Goal: Information Seeking & Learning: Compare options

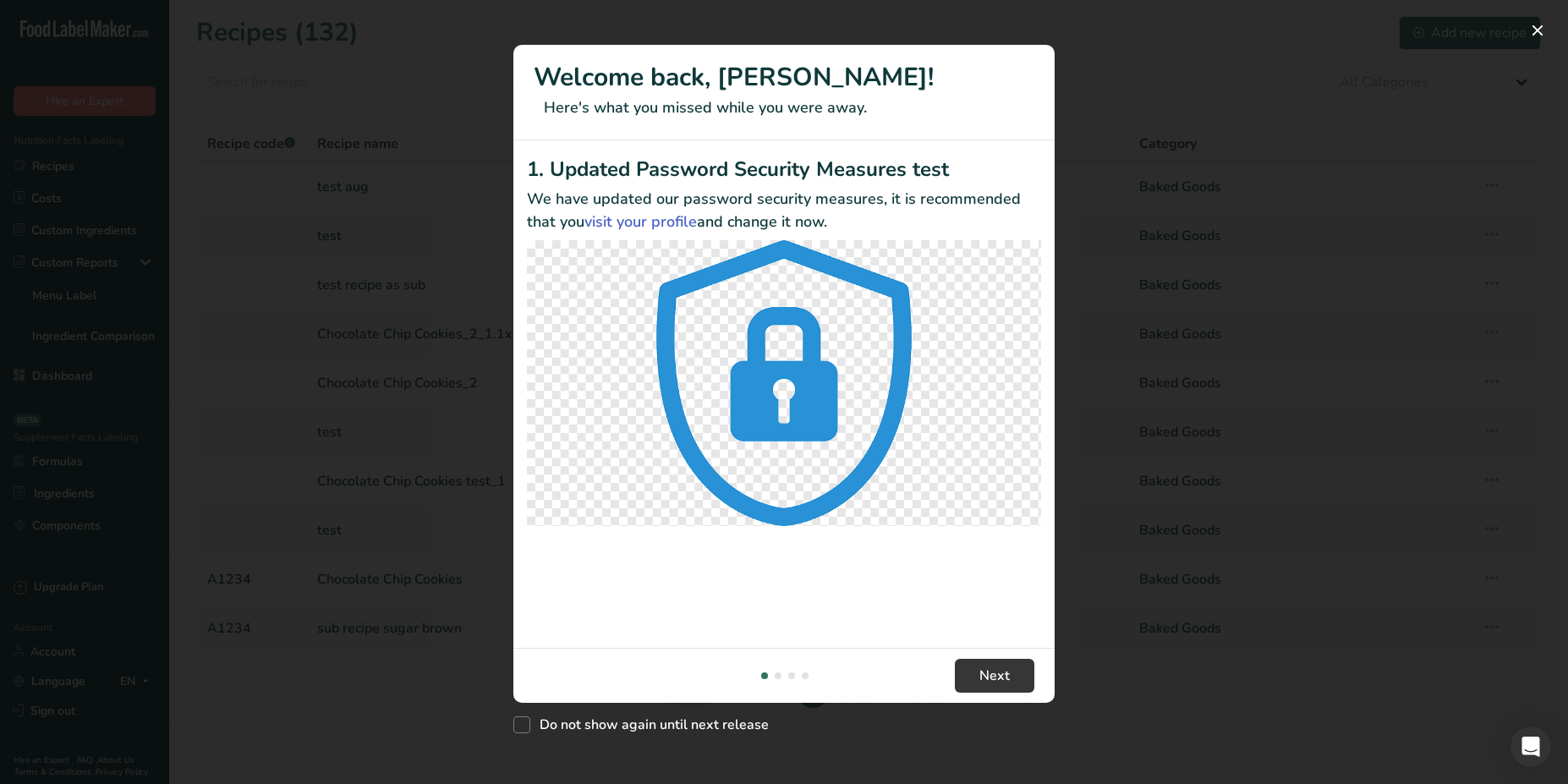
click at [1539, 34] on button "New Features" at bounding box center [1538, 31] width 27 height 27
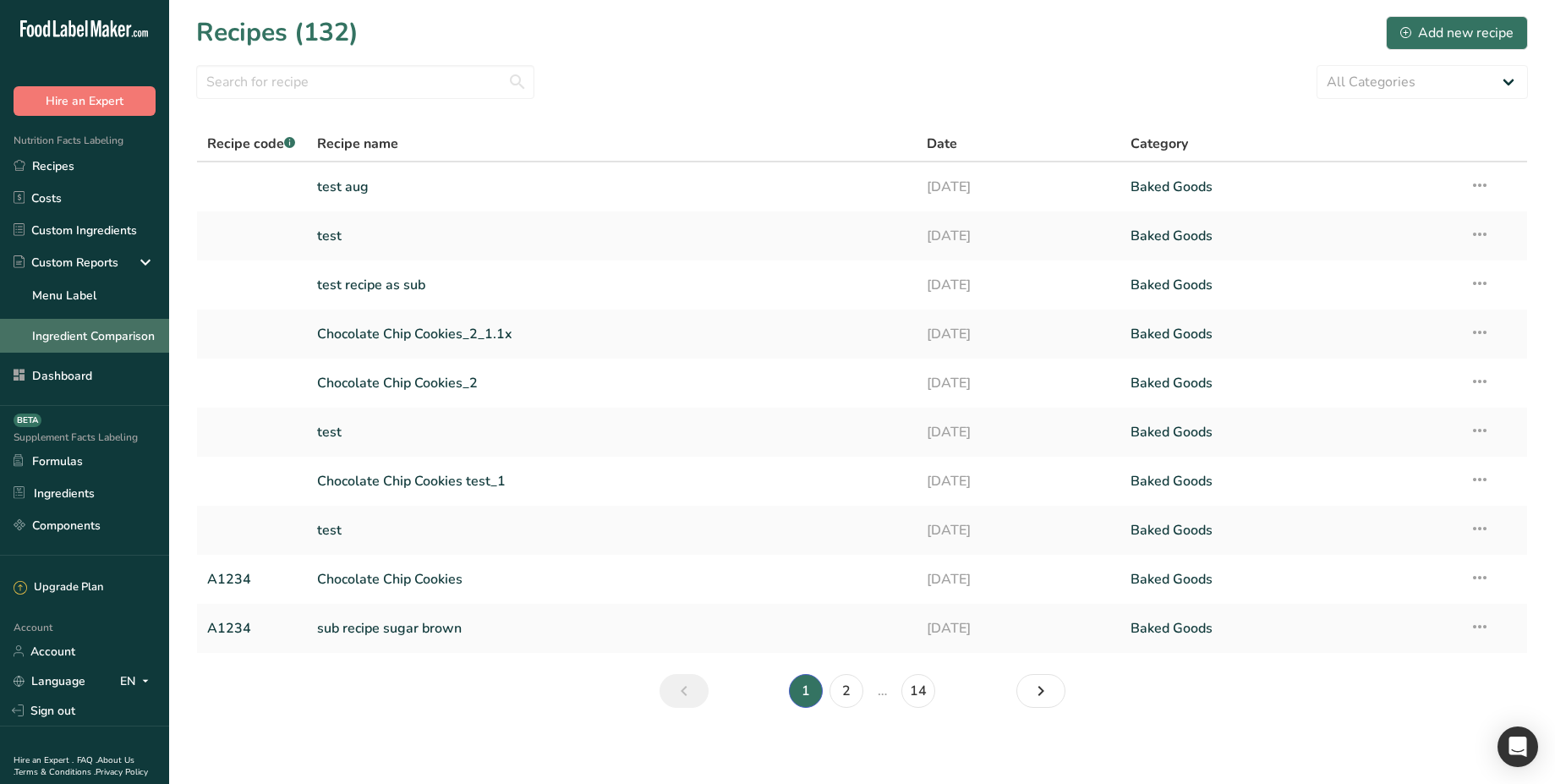
click at [83, 331] on link "Ingredient Comparison" at bounding box center [84, 335] width 169 height 34
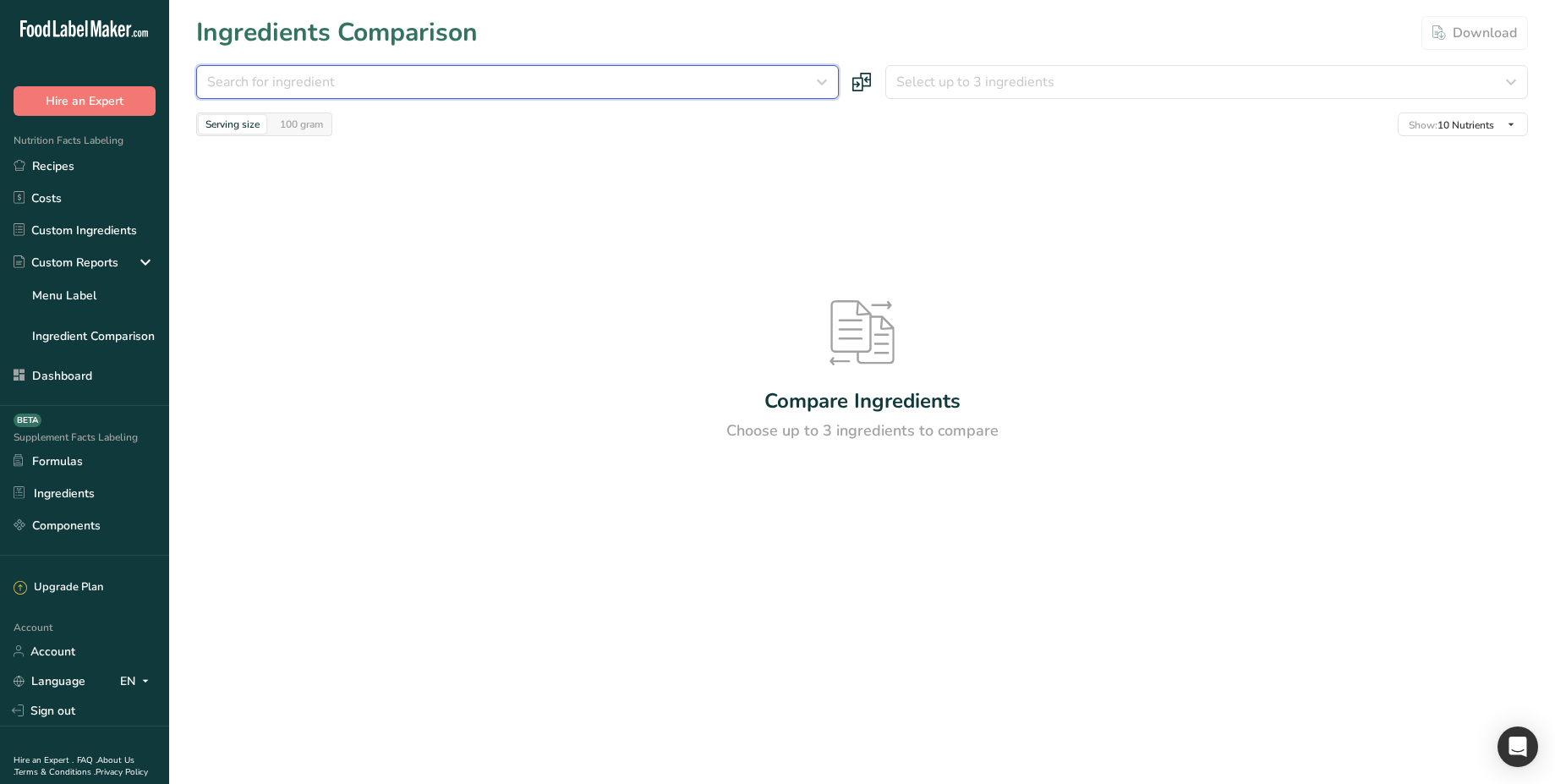
click at [311, 83] on span "Search for ingredient" at bounding box center [270, 81] width 127 height 20
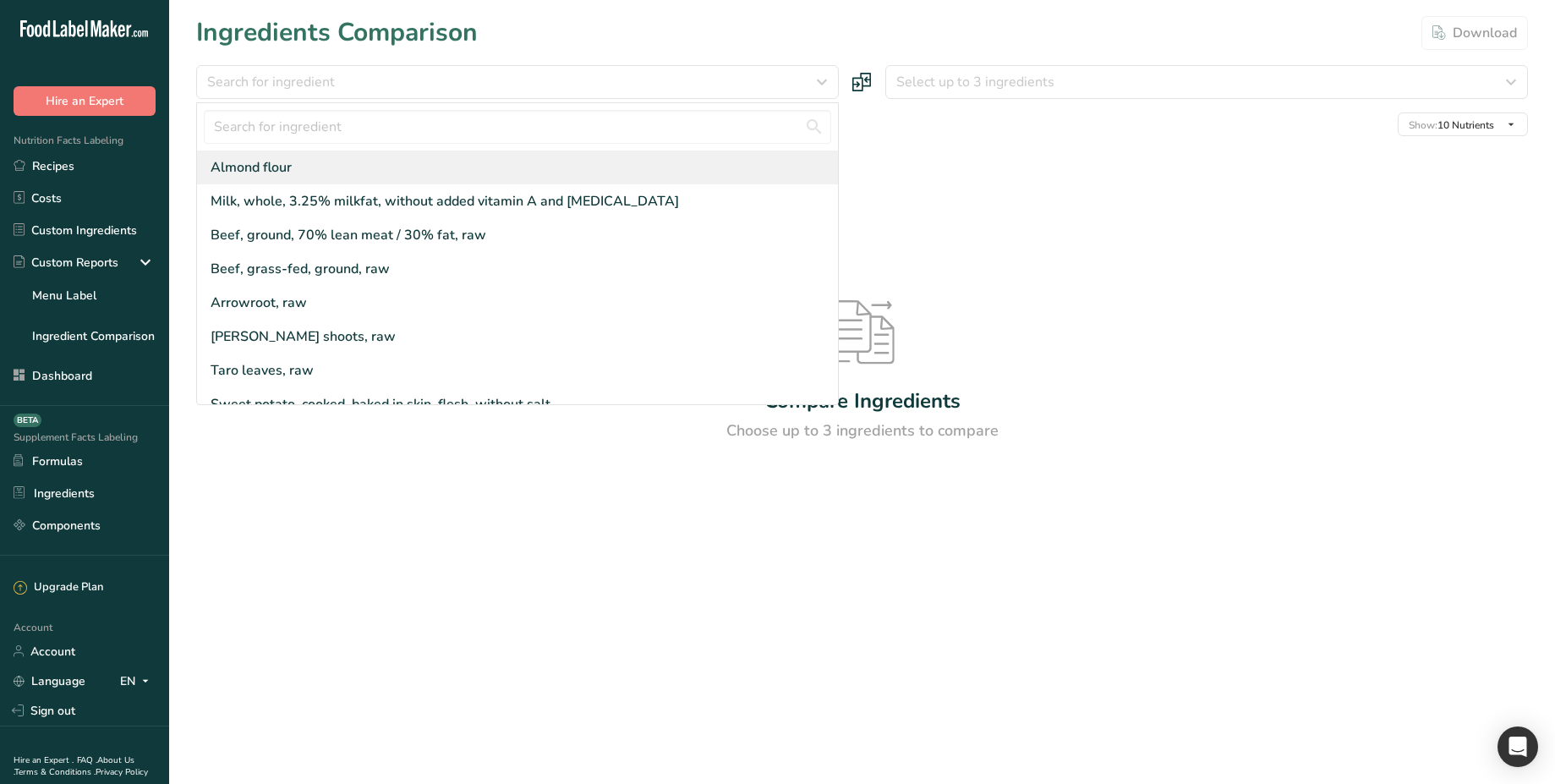
click at [313, 171] on div "Almond flour" at bounding box center [517, 167] width 641 height 34
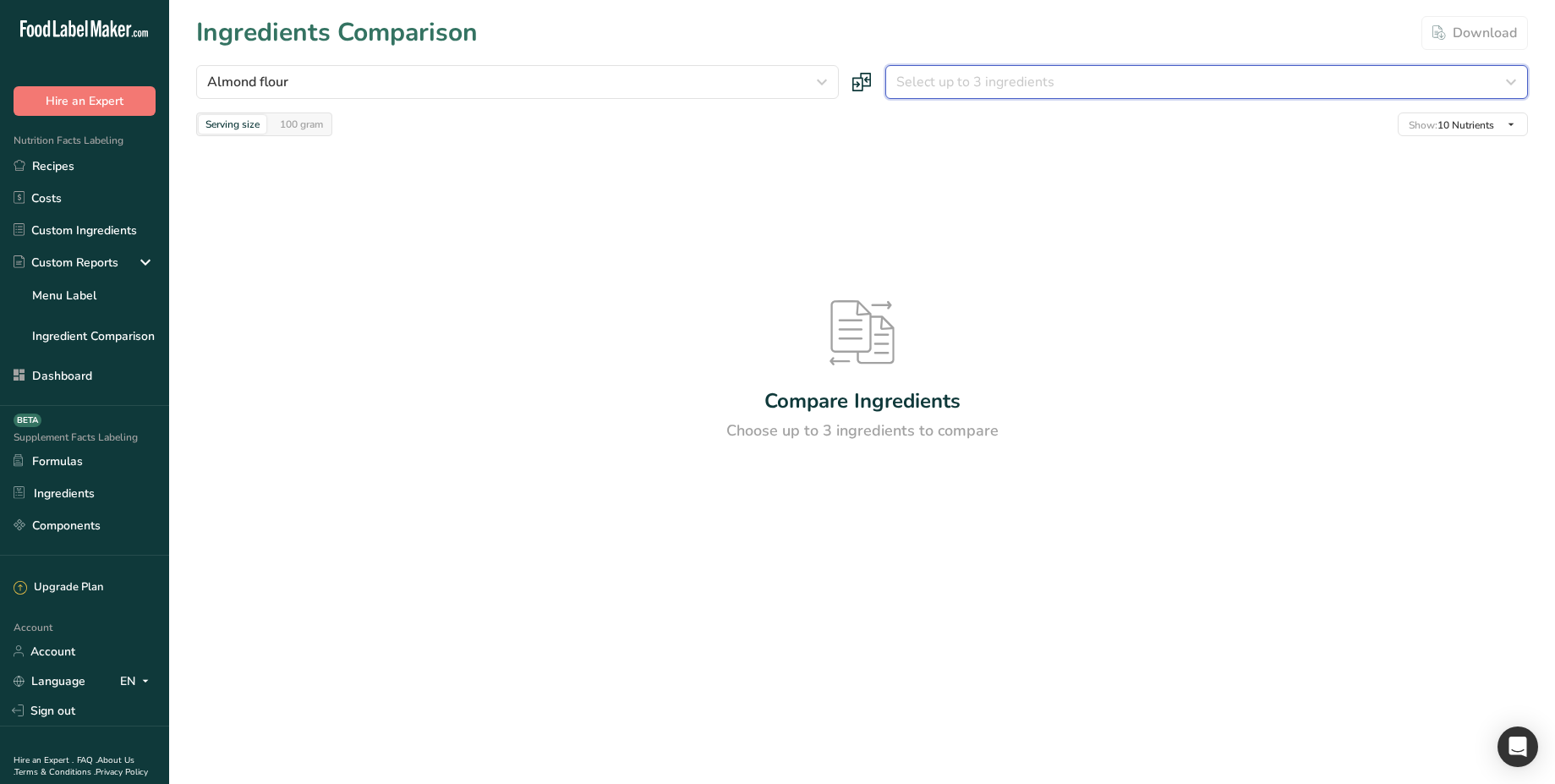
click at [982, 69] on button "Select up to 3 ingredients" at bounding box center [1206, 81] width 642 height 34
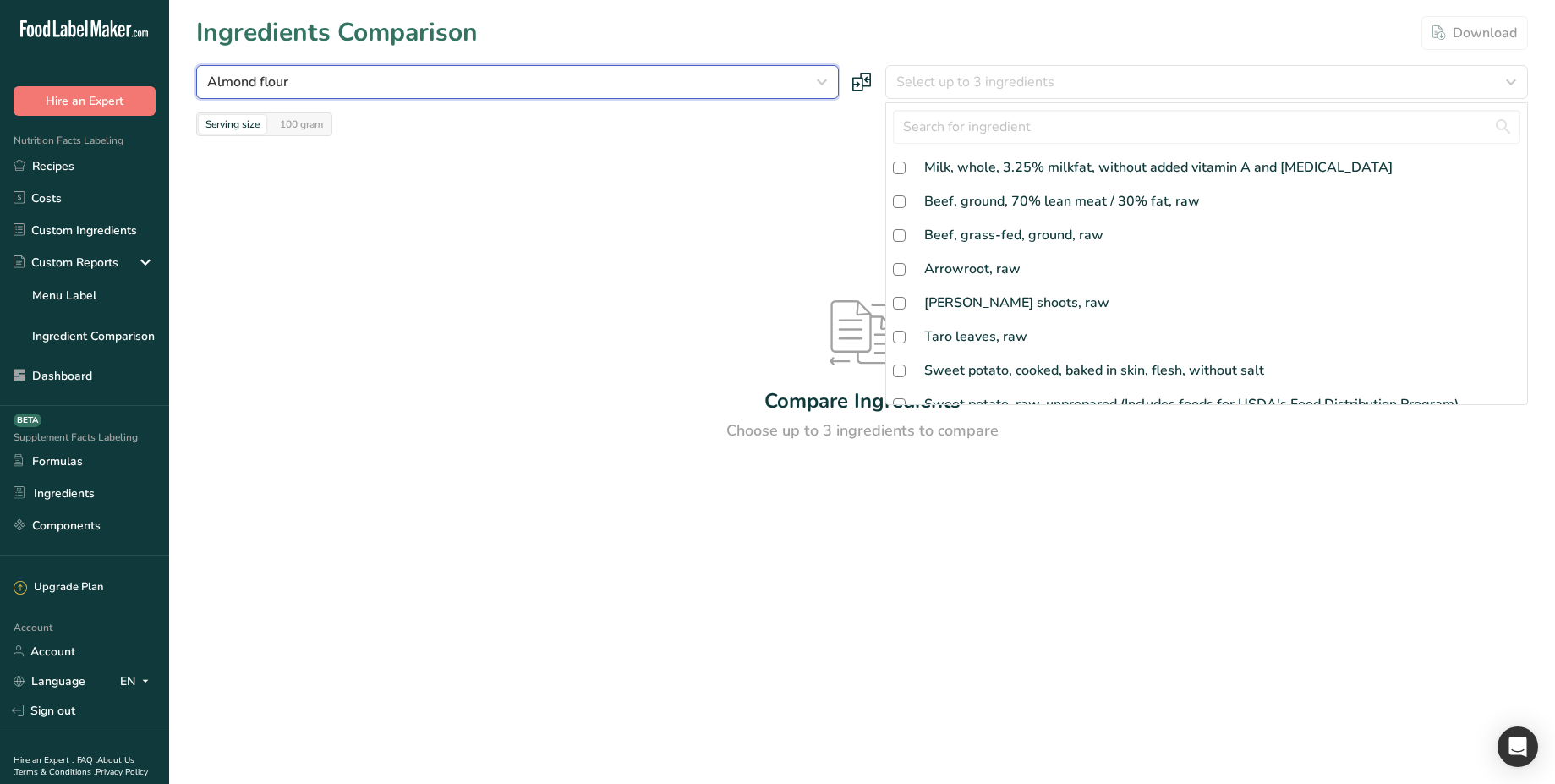
click at [722, 71] on button "Almond flour" at bounding box center [517, 81] width 642 height 34
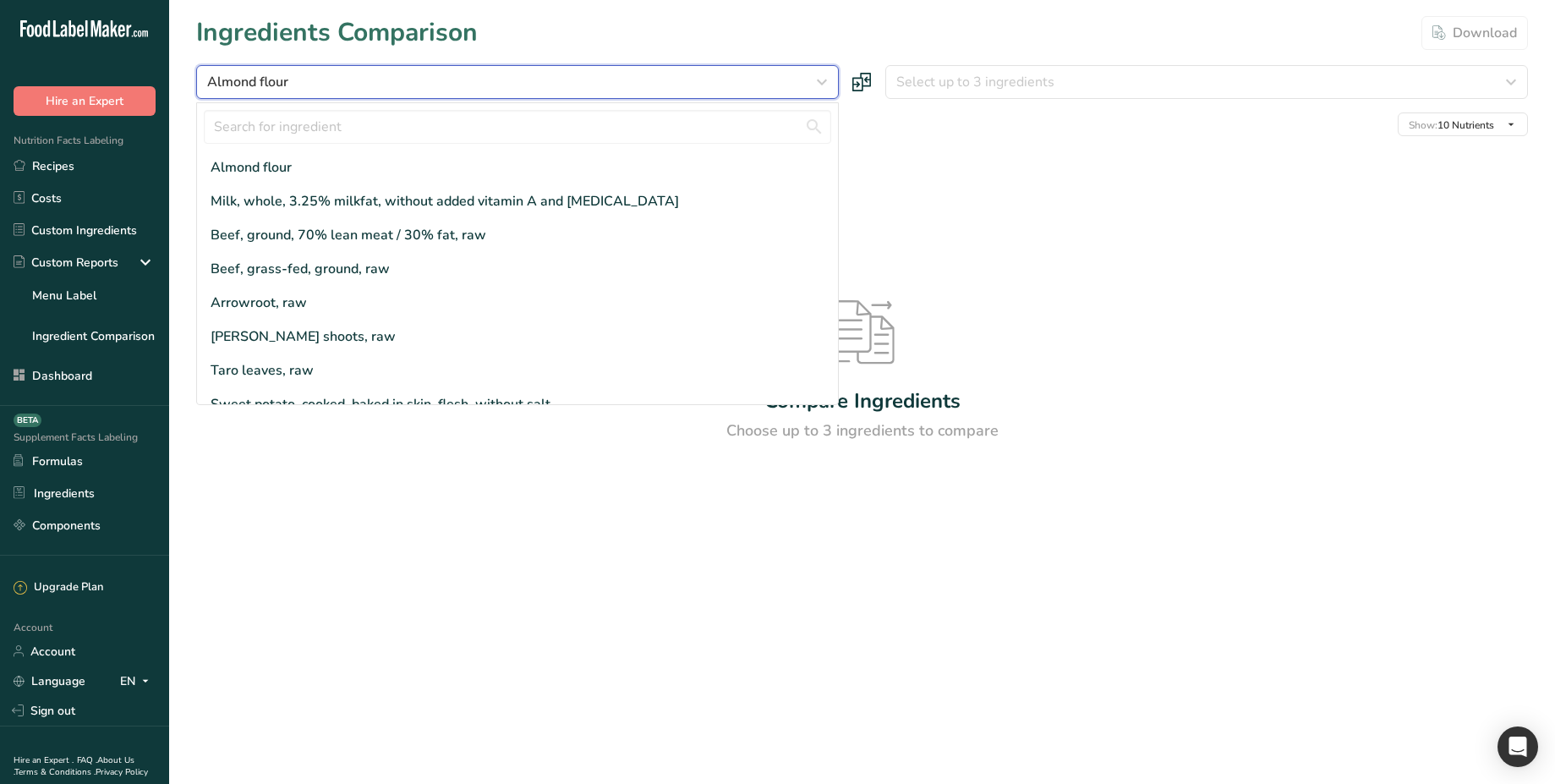
click at [360, 86] on div "Almond flour" at bounding box center [512, 81] width 611 height 20
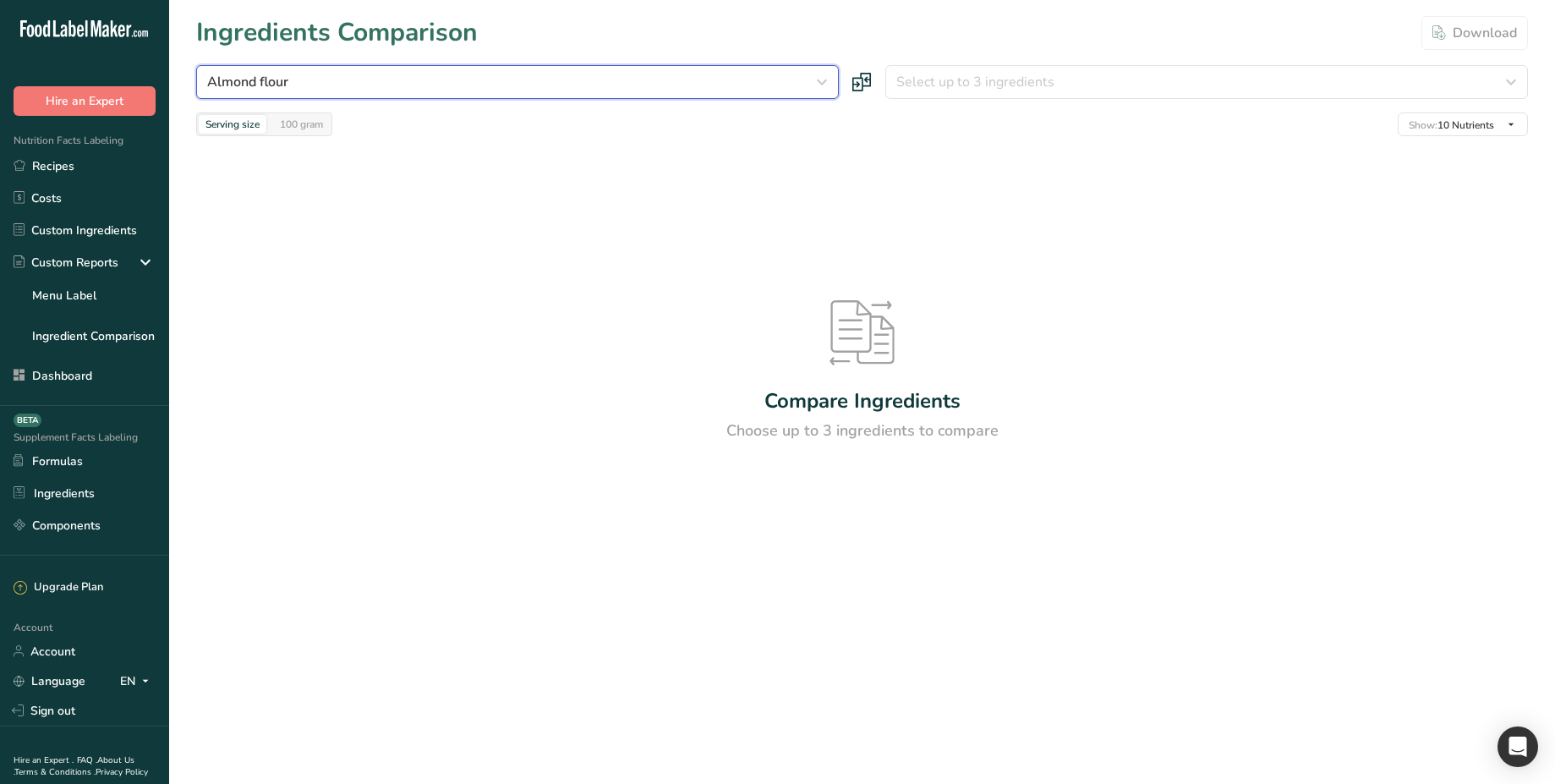
click at [360, 86] on div "Almond flour" at bounding box center [512, 81] width 611 height 20
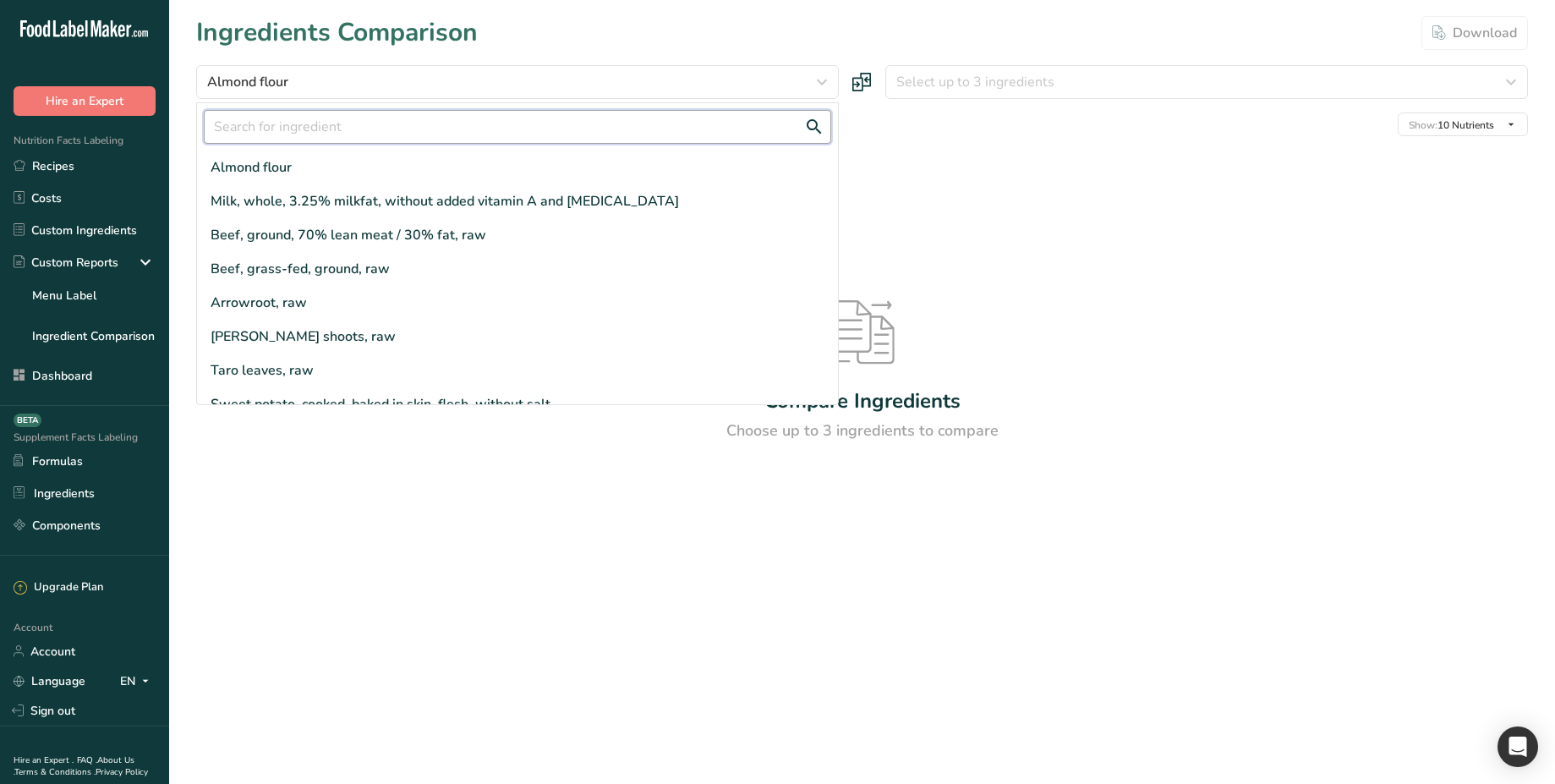
click at [297, 128] on input "text" at bounding box center [517, 126] width 627 height 34
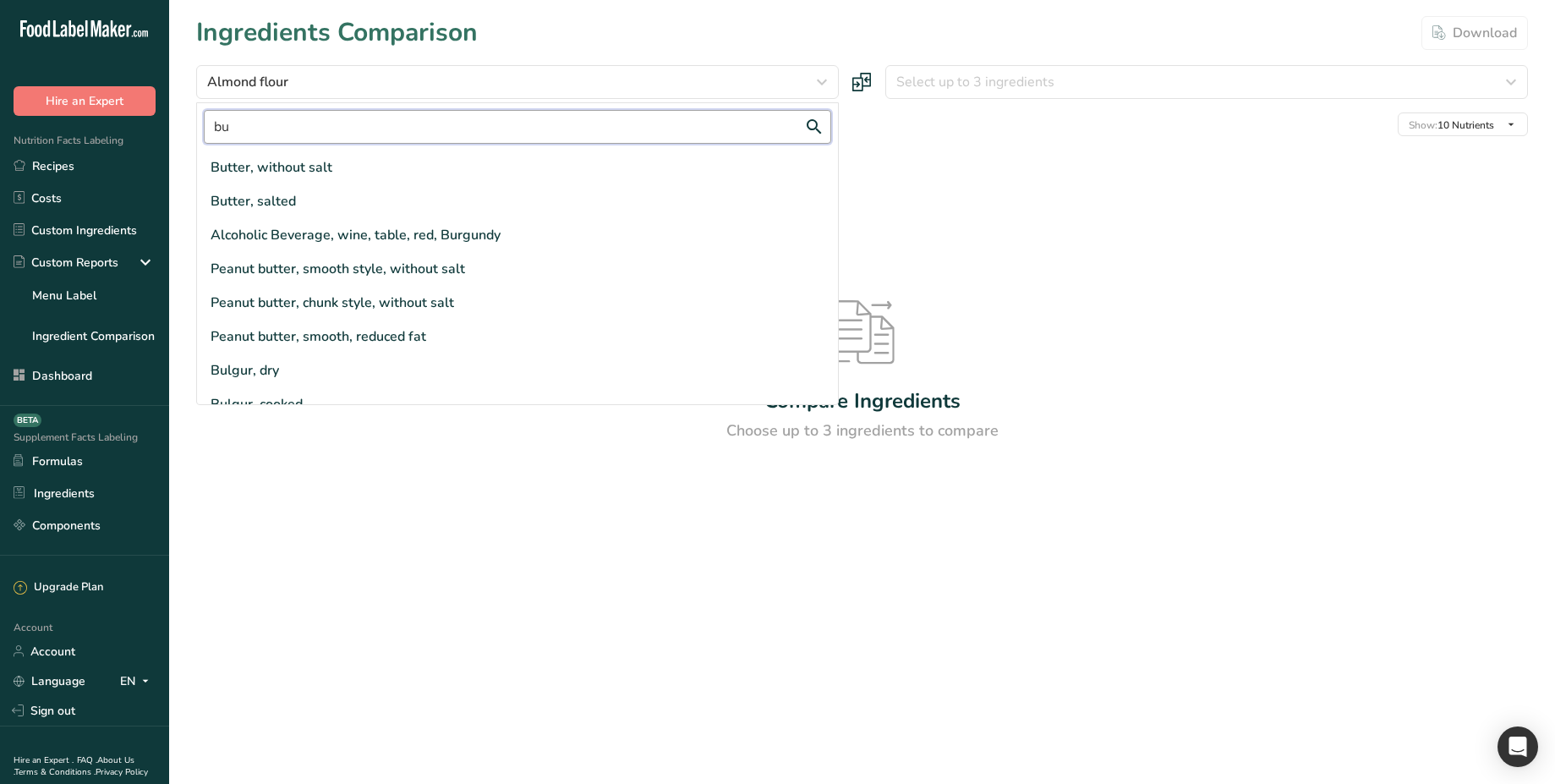
type input "b"
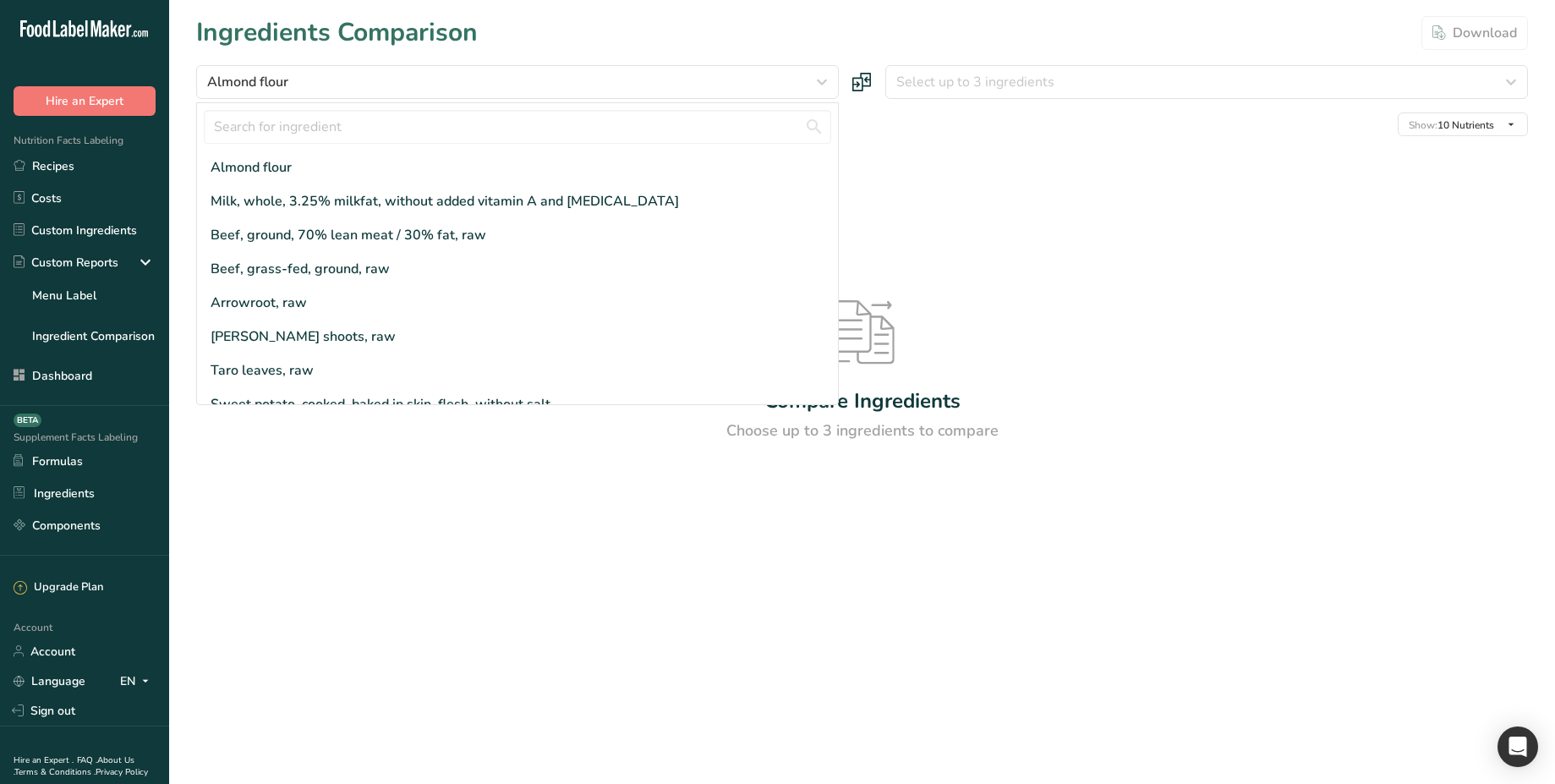
click at [284, 444] on div "Compare Ingredients Choose up to 3 ingredients to compare" at bounding box center [862, 370] width 1332 height 470
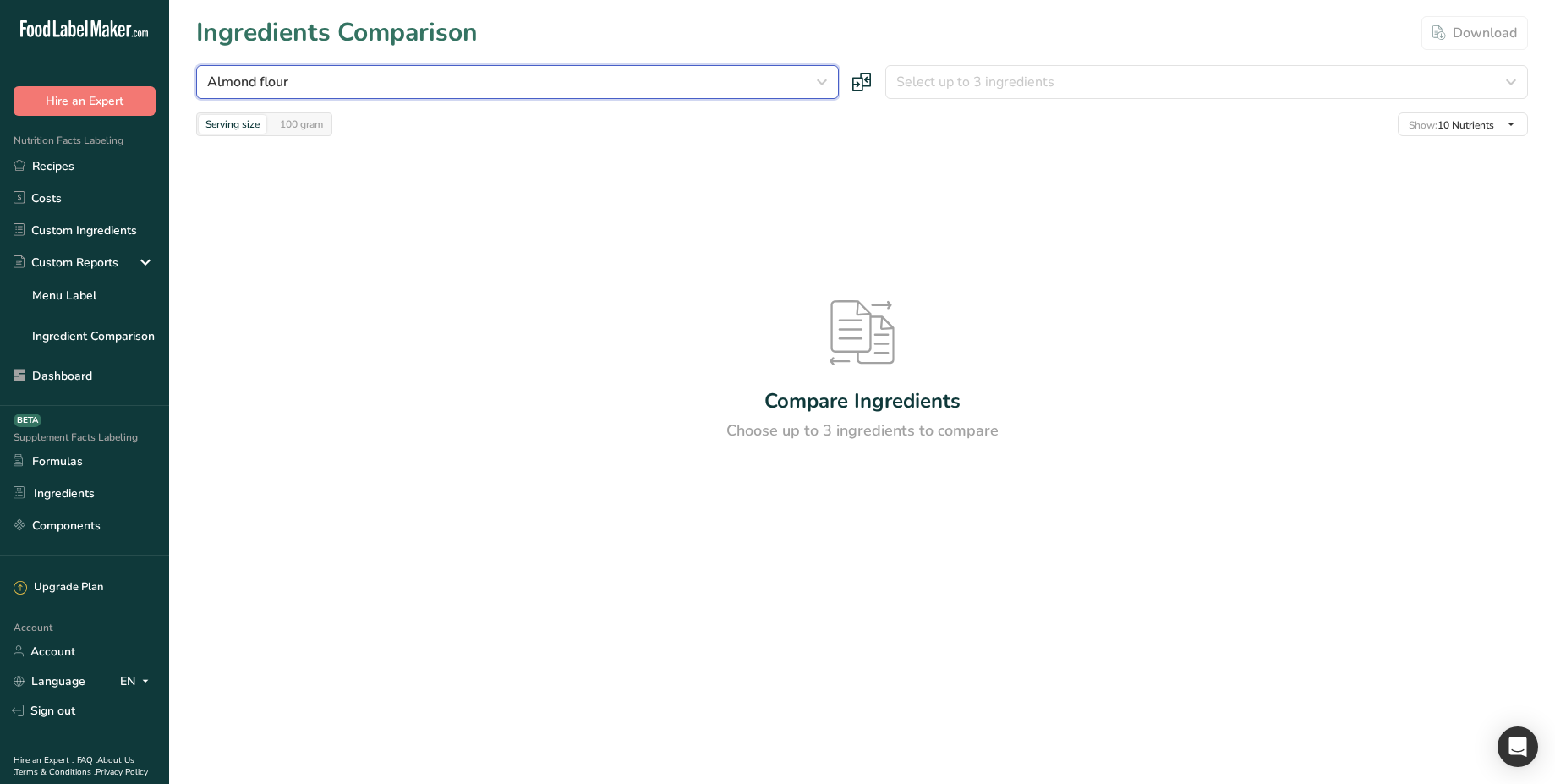
click at [377, 91] on div "Almond flour" at bounding box center [512, 81] width 611 height 20
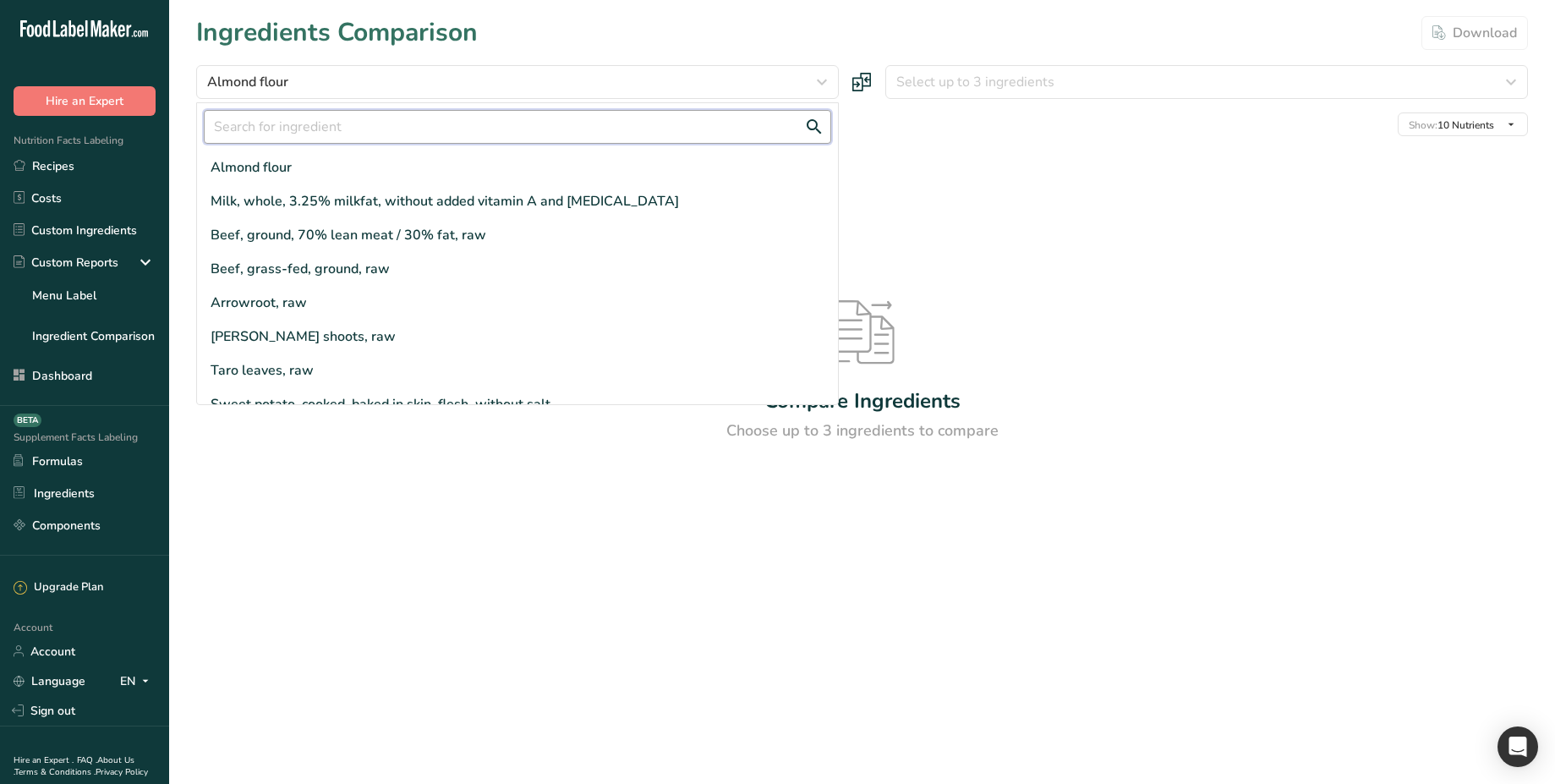
click at [324, 126] on input "text" at bounding box center [517, 126] width 627 height 34
paste input "937"
type input "937"
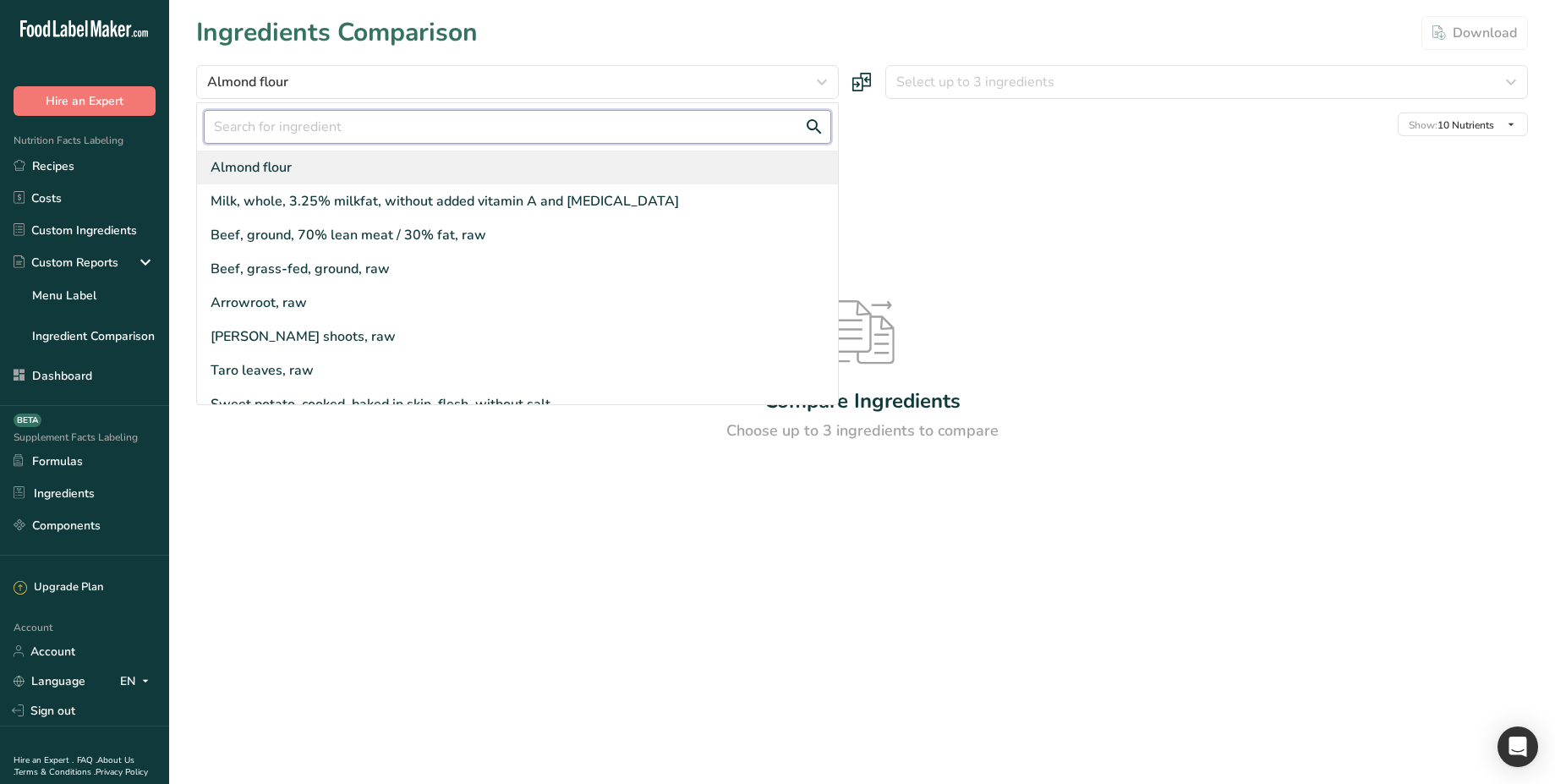
paste input "Pumpkin, raw"
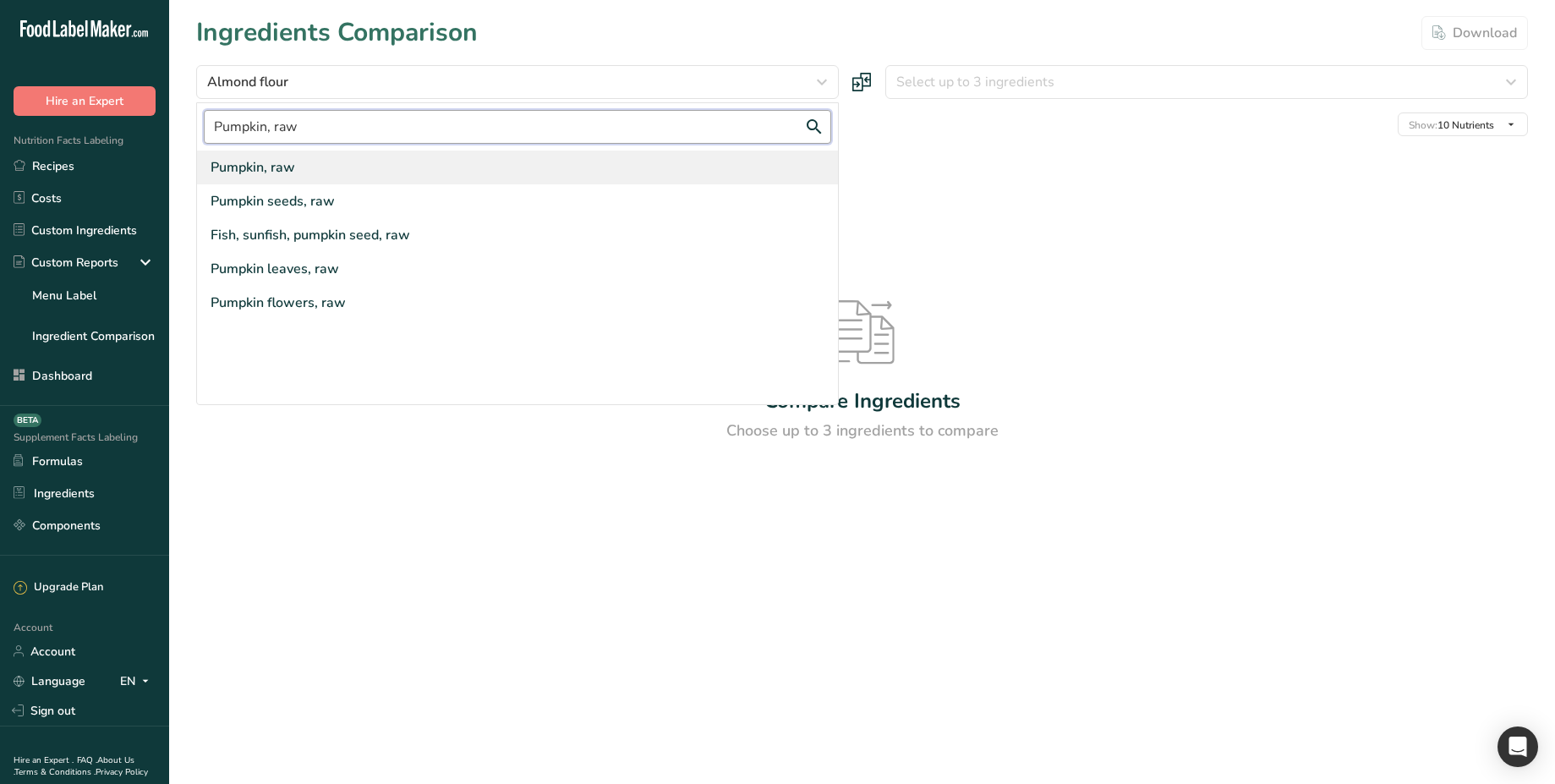
type input "Pumpkin, raw"
click at [279, 175] on div "Pumpkin, raw" at bounding box center [253, 167] width 84 height 20
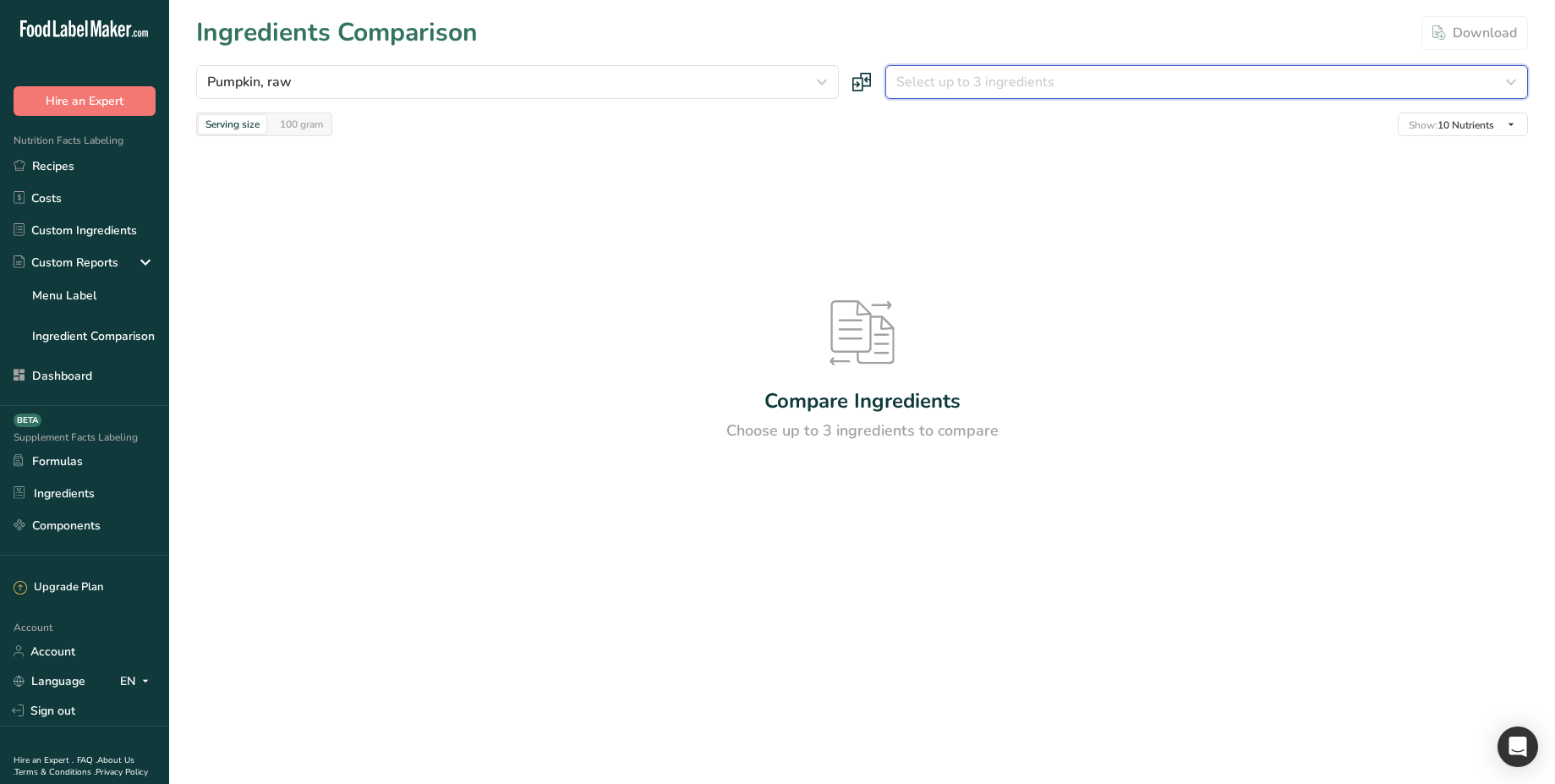
click at [931, 84] on span "Select up to 3 ingredients" at bounding box center [975, 81] width 158 height 20
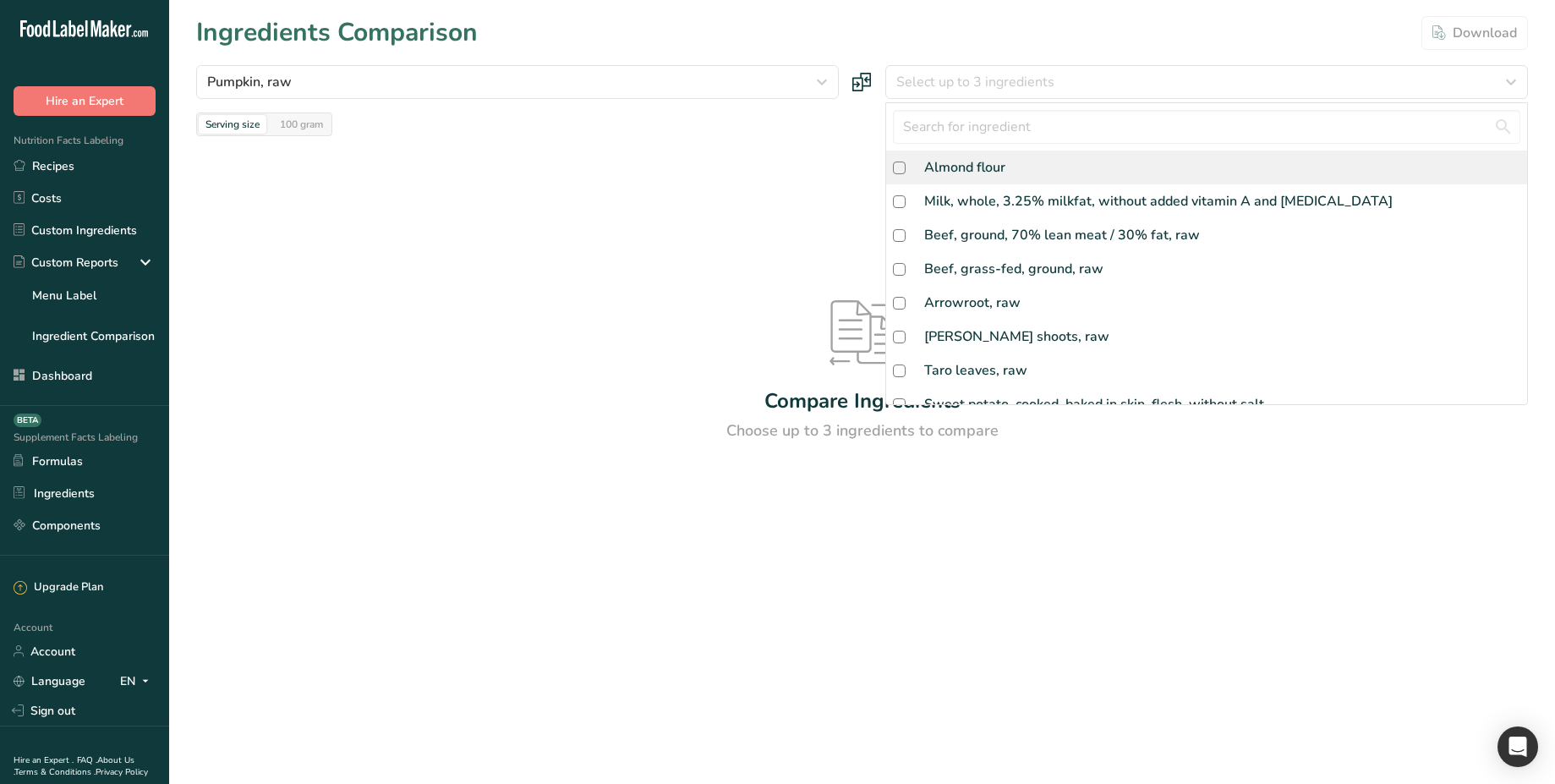
click at [935, 168] on div "Almond flour" at bounding box center [964, 167] width 81 height 20
checkbox input "true"
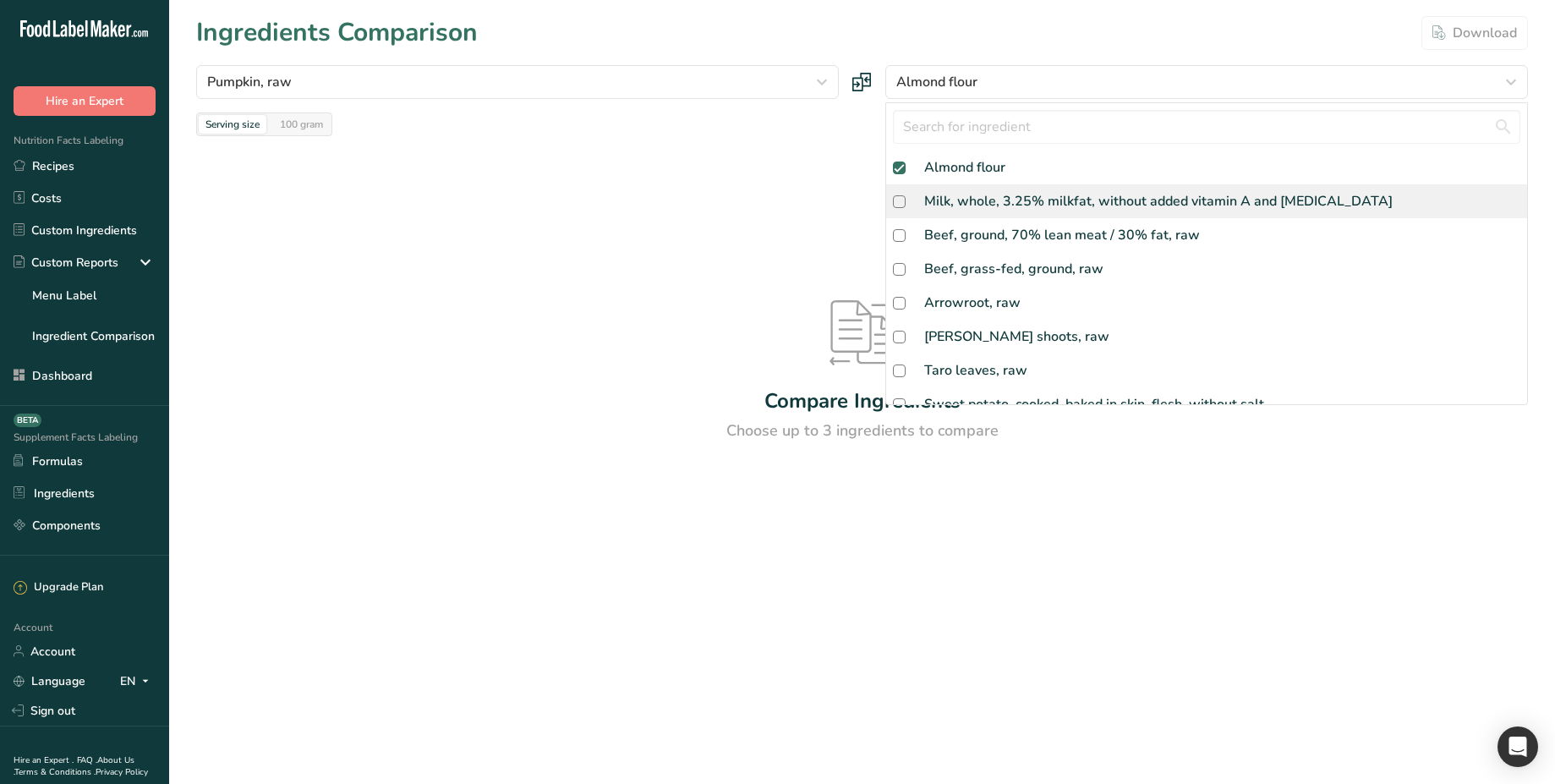
click at [951, 209] on div "Milk, whole, 3.25% milkfat, without added vitamin A and [MEDICAL_DATA]" at bounding box center [1158, 201] width 468 height 20
checkbox input "true"
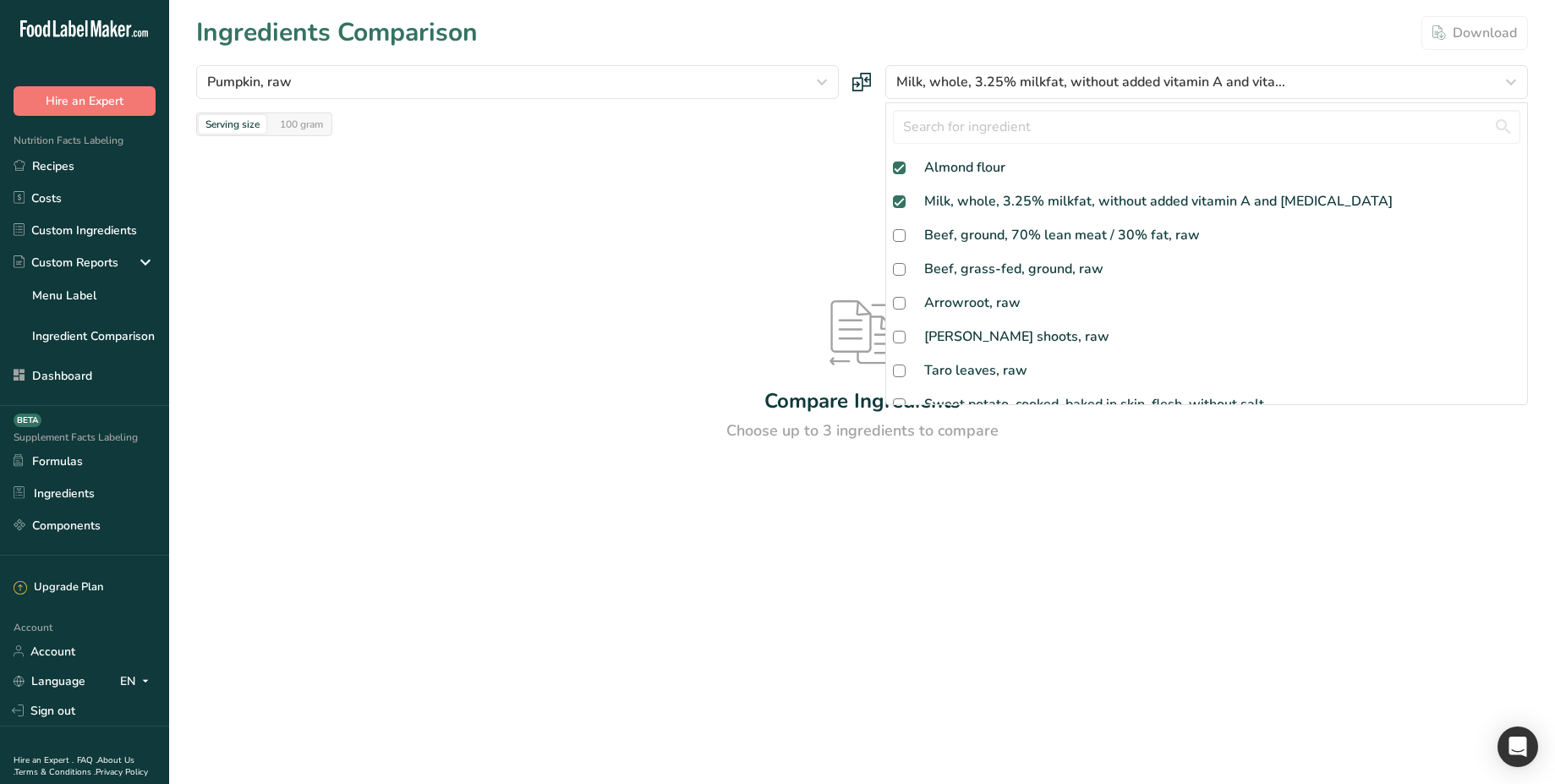
click at [783, 238] on div "Compare Ingredients Choose up to 3 ingredients to compare" at bounding box center [862, 370] width 1332 height 470
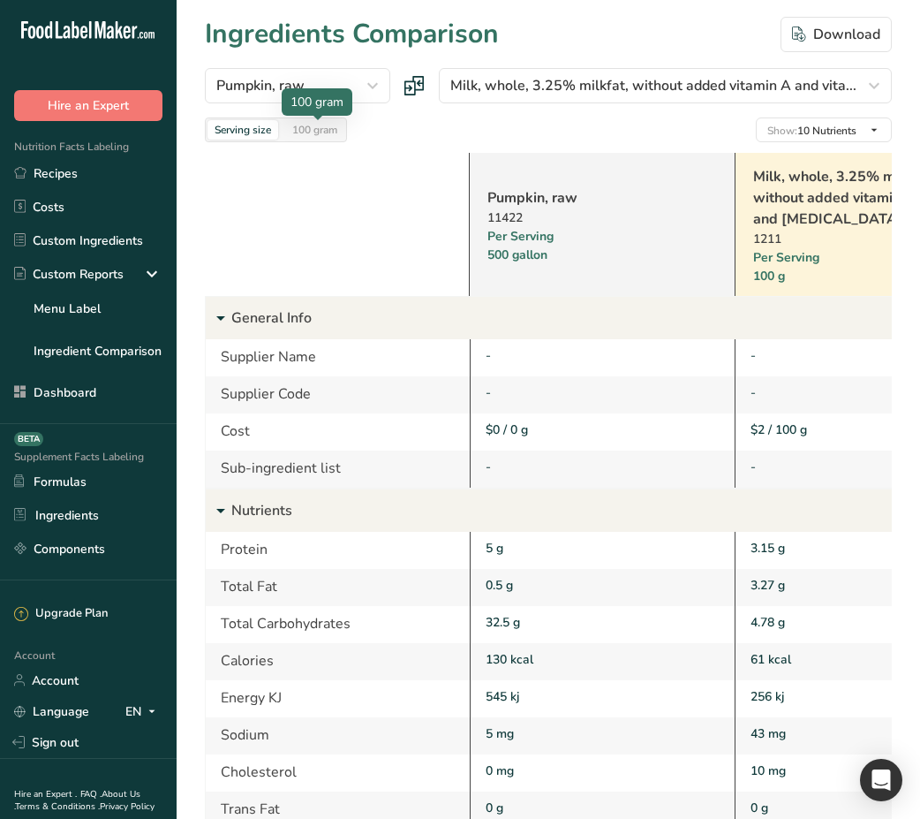
click at [315, 132] on div "100 gram" at bounding box center [314, 129] width 59 height 19
click at [260, 129] on div "Serving size" at bounding box center [243, 129] width 71 height 19
click at [387, 271] on div at bounding box center [337, 224] width 264 height 143
click at [321, 118] on div at bounding box center [318, 118] width 9 height 4
click at [299, 130] on div "100 gram" at bounding box center [314, 129] width 59 height 19
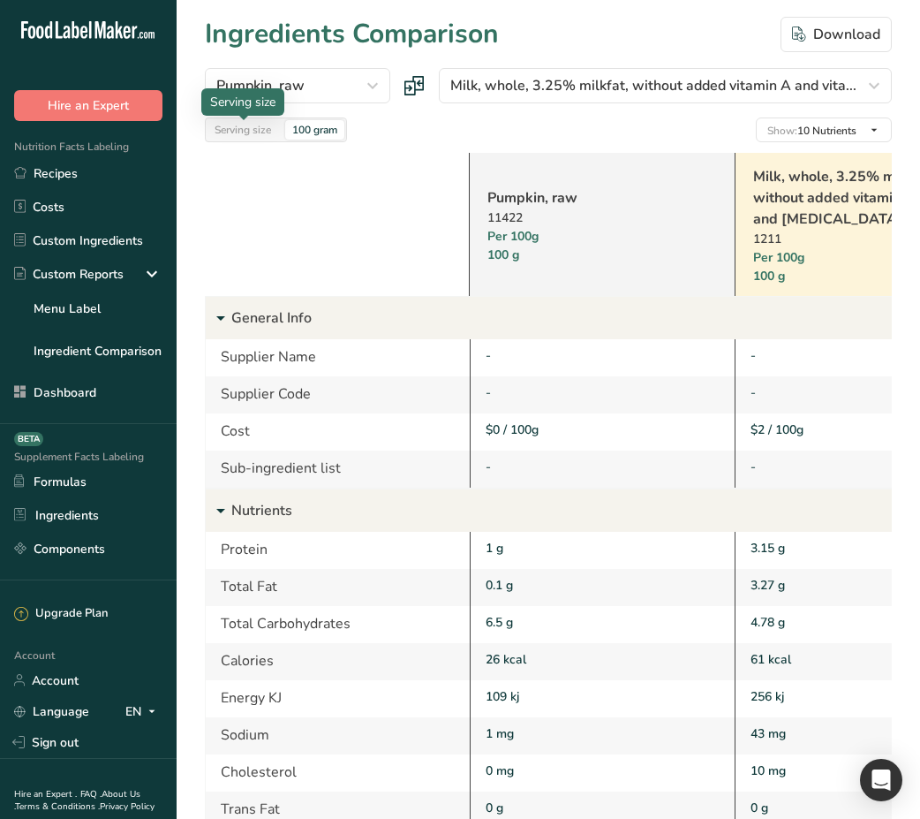
click at [253, 130] on div "Serving size" at bounding box center [243, 129] width 71 height 19
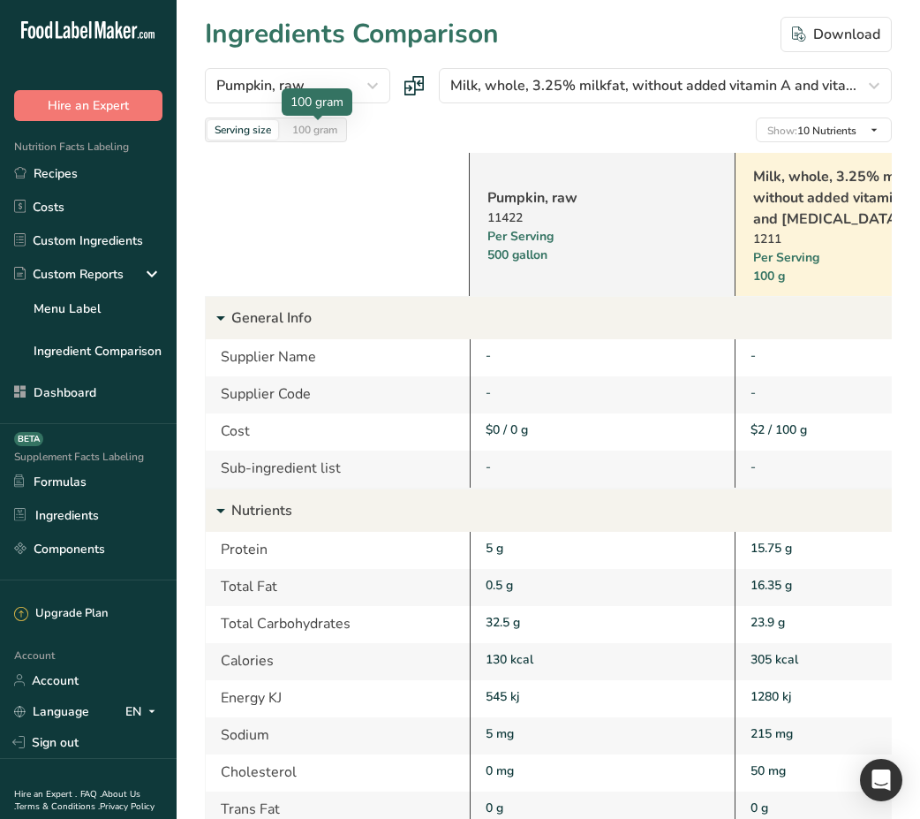
click at [307, 125] on div "100 gram" at bounding box center [314, 129] width 59 height 19
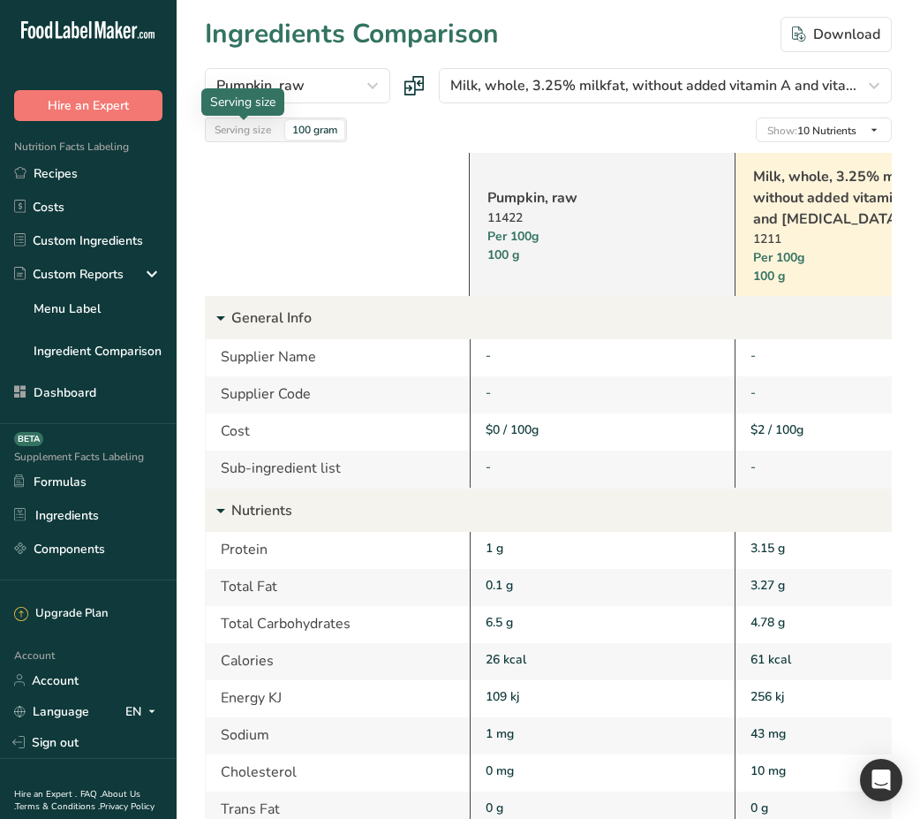
click at [252, 132] on div "Serving size" at bounding box center [243, 129] width 71 height 19
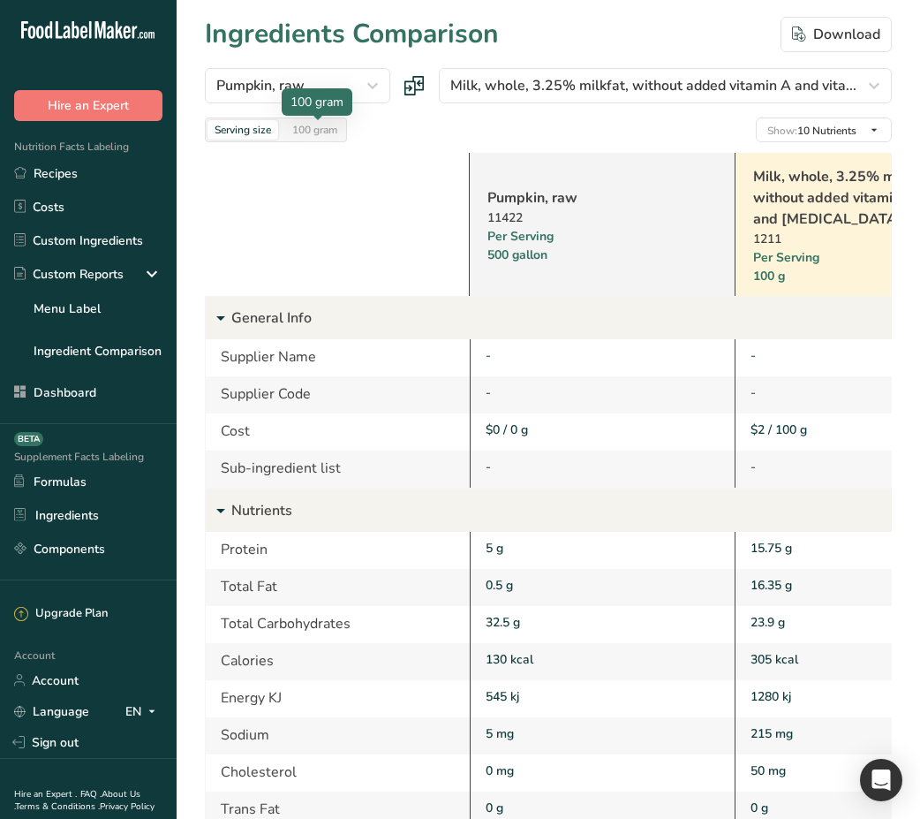
click at [330, 134] on div "100 gram" at bounding box center [314, 129] width 59 height 19
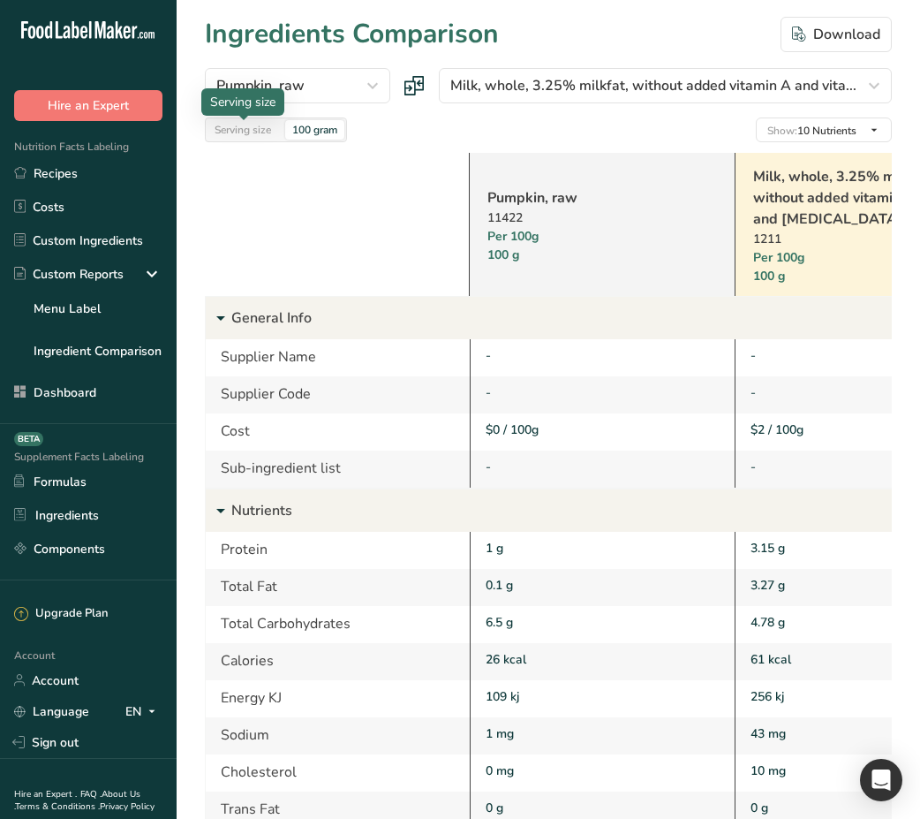
click at [253, 127] on div "Serving size" at bounding box center [243, 129] width 71 height 19
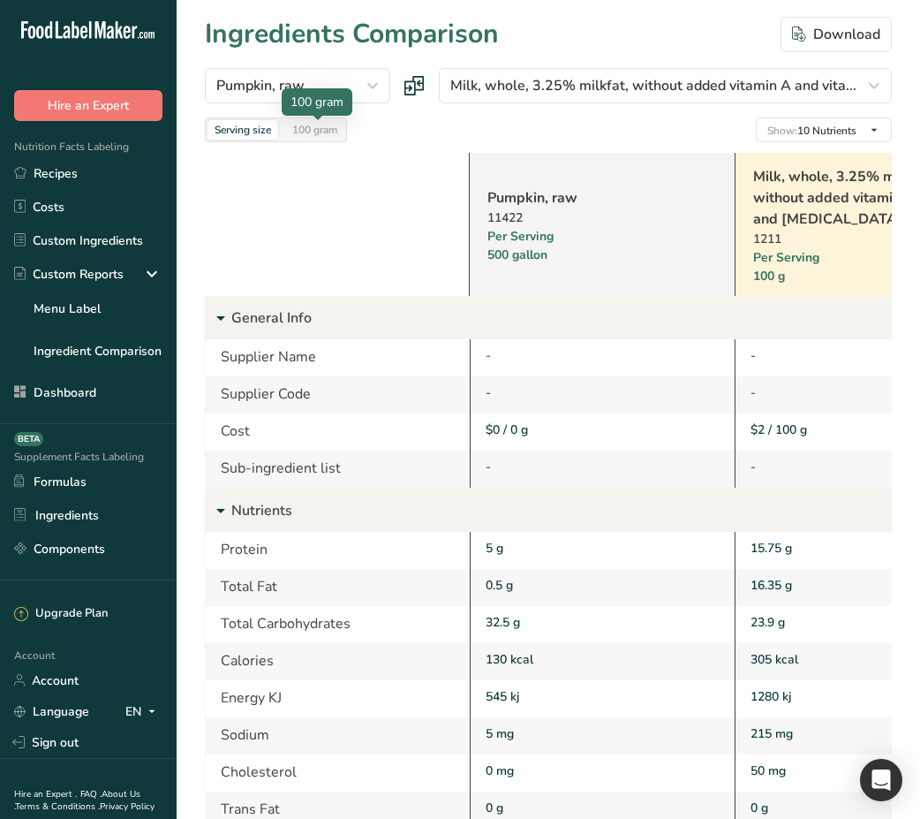
click at [307, 132] on div "100 gram" at bounding box center [314, 129] width 59 height 19
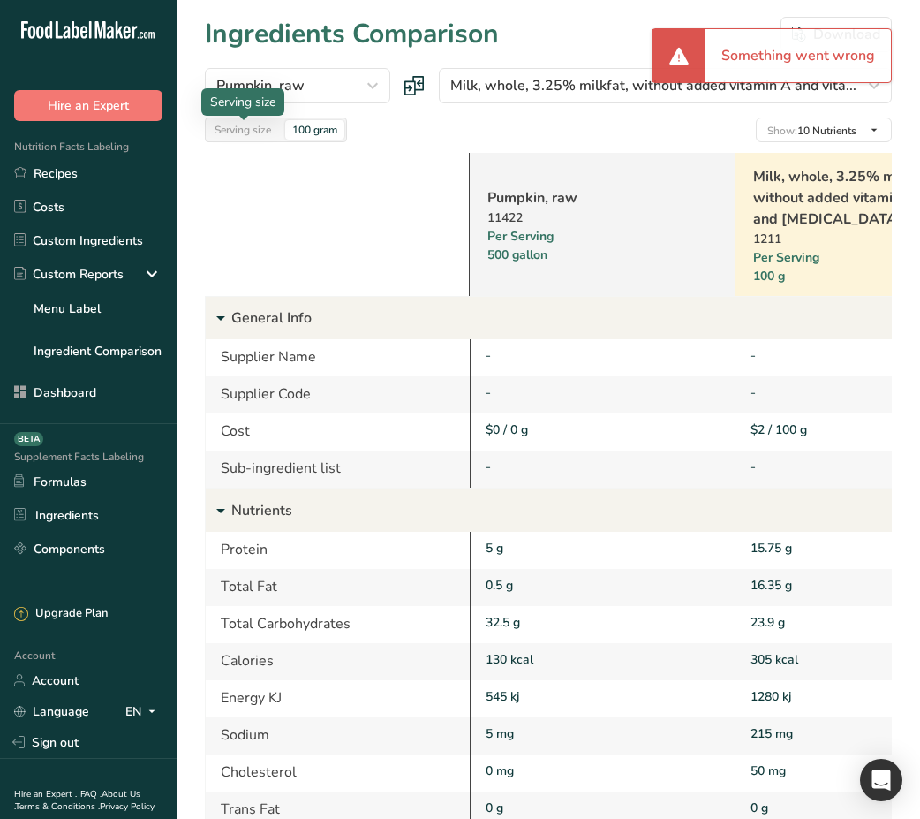
click at [251, 128] on div "Serving size" at bounding box center [243, 129] width 71 height 19
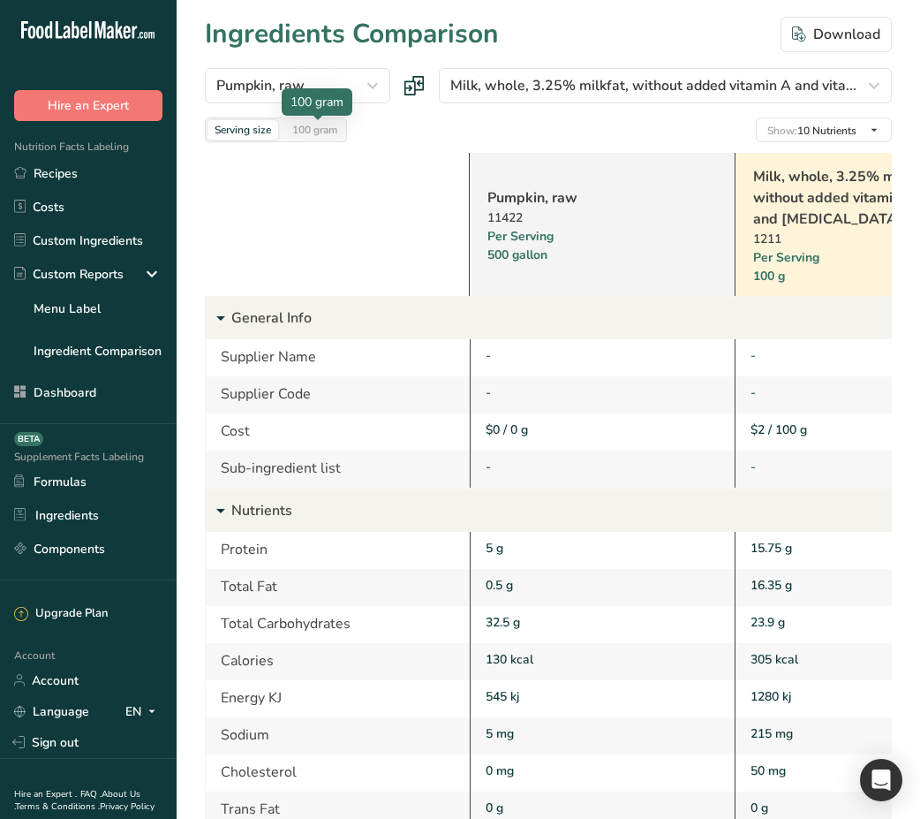
click at [314, 123] on div at bounding box center [318, 120] width 9 height 9
click at [292, 129] on div "100 gram" at bounding box center [314, 129] width 59 height 19
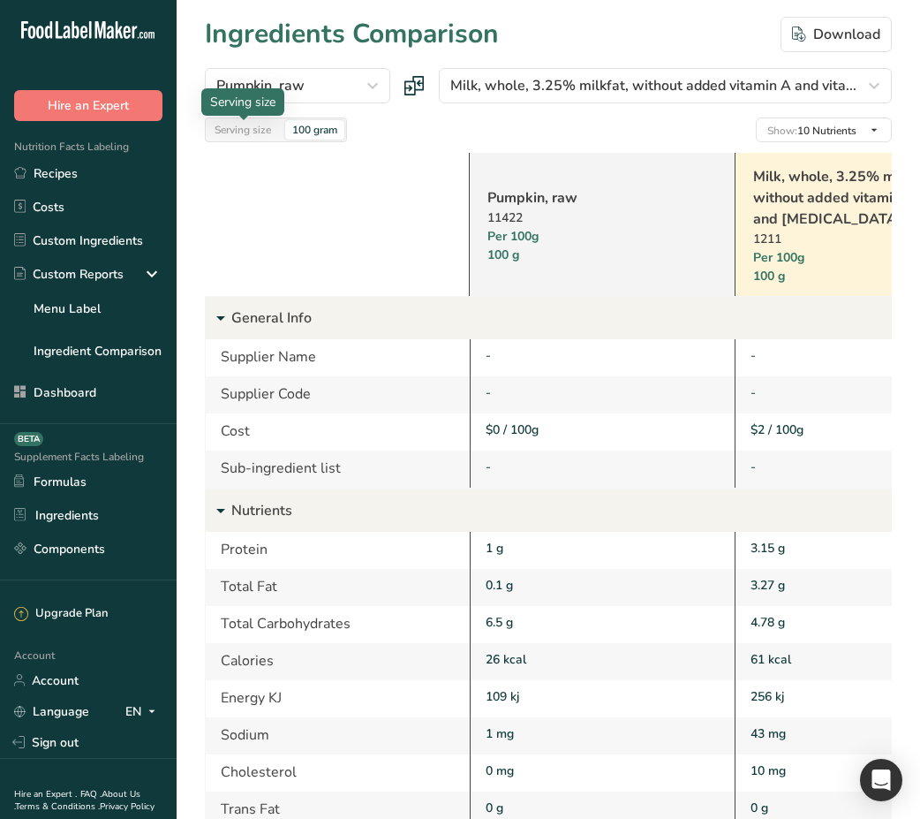
click at [261, 130] on div "Serving size" at bounding box center [243, 129] width 71 height 19
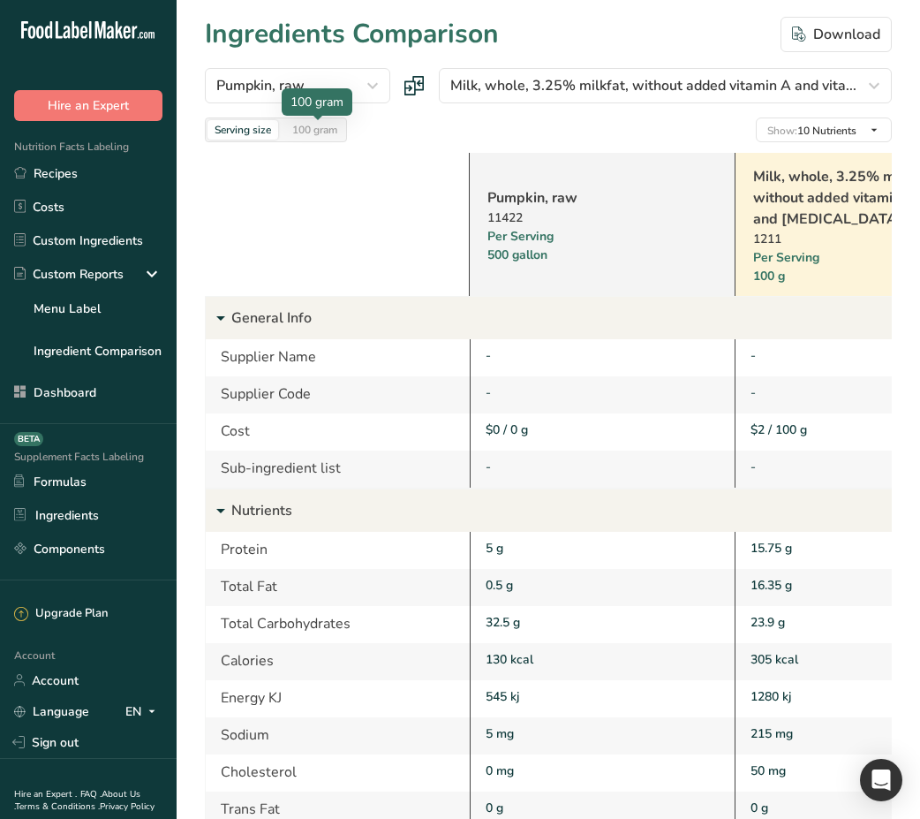
click at [288, 134] on div "100 gram" at bounding box center [314, 129] width 59 height 19
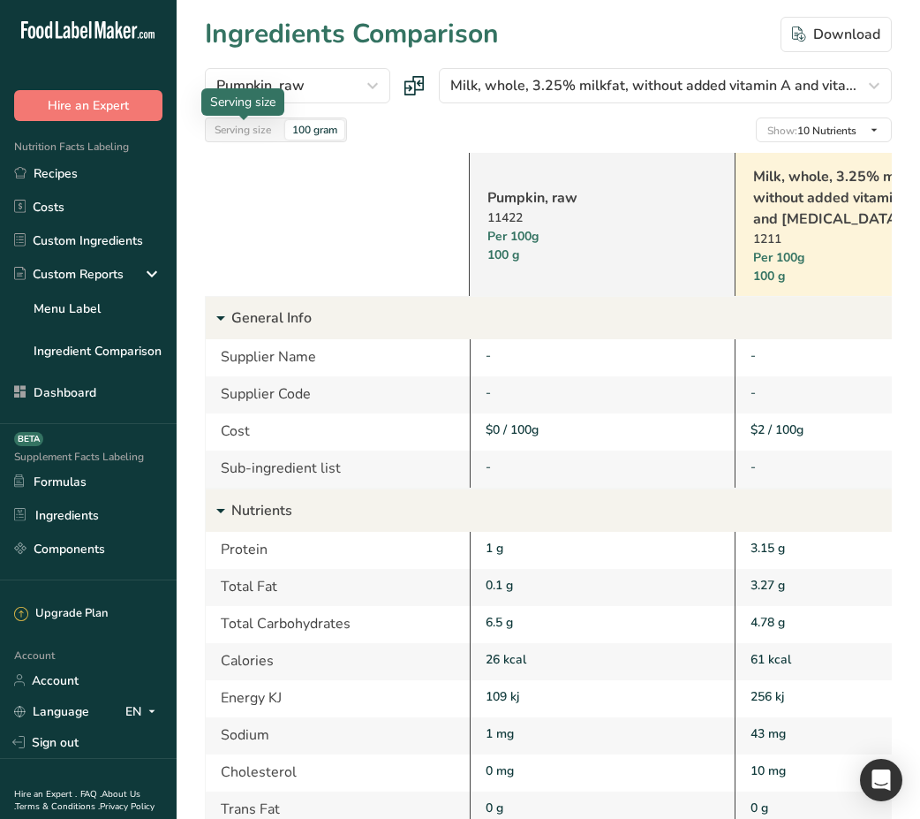
click at [247, 130] on div "Serving size" at bounding box center [243, 129] width 71 height 19
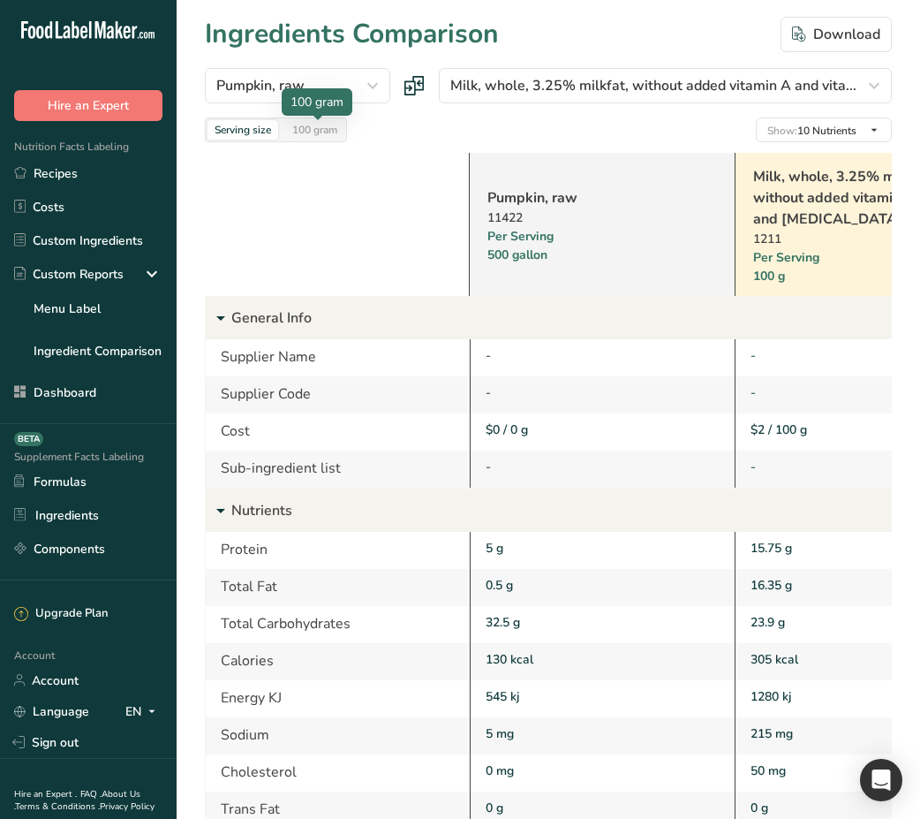
click at [317, 140] on div "100 gram" at bounding box center [314, 129] width 59 height 19
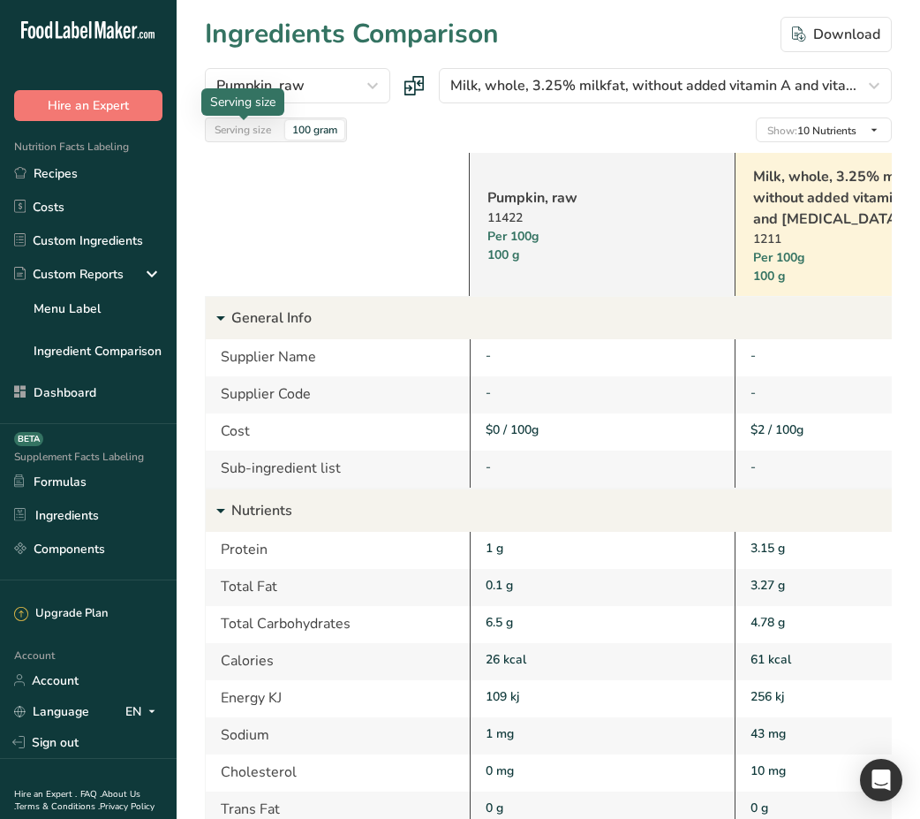
click at [255, 134] on div "Serving size" at bounding box center [243, 129] width 71 height 19
